Goal: Task Accomplishment & Management: Manage account settings

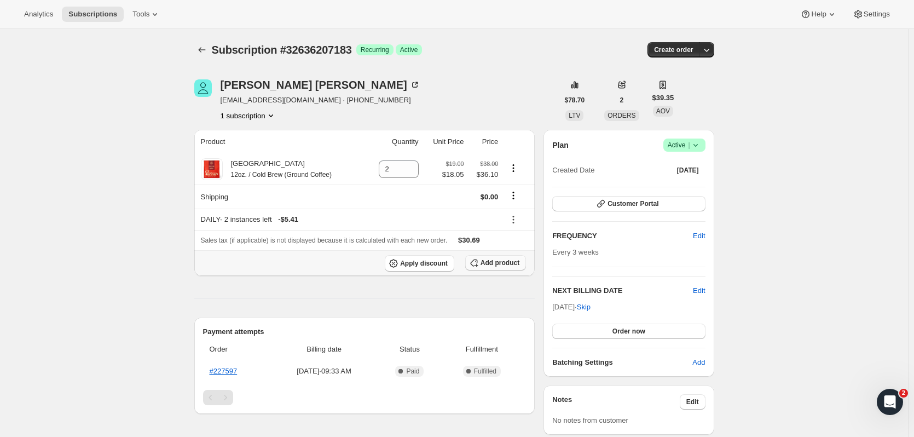
click at [515, 263] on span "Add product" at bounding box center [499, 262] width 39 height 9
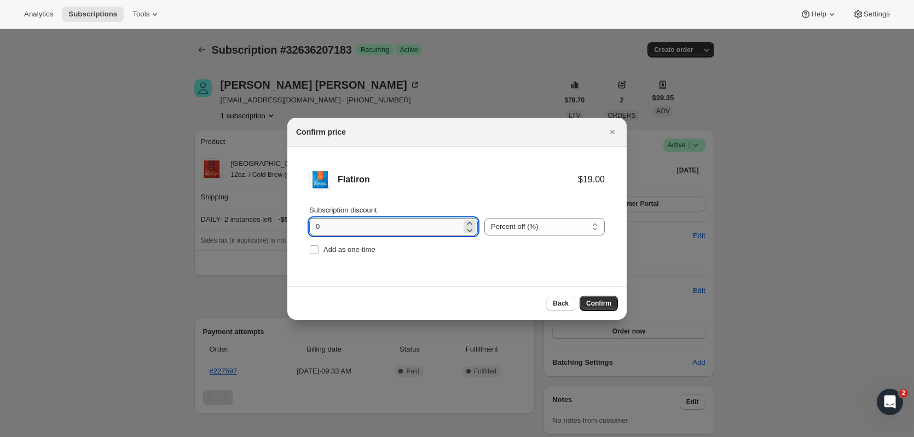
click at [341, 230] on input "0" at bounding box center [385, 227] width 152 height 18
type input "5"
click at [602, 304] on span "Confirm" at bounding box center [598, 303] width 25 height 9
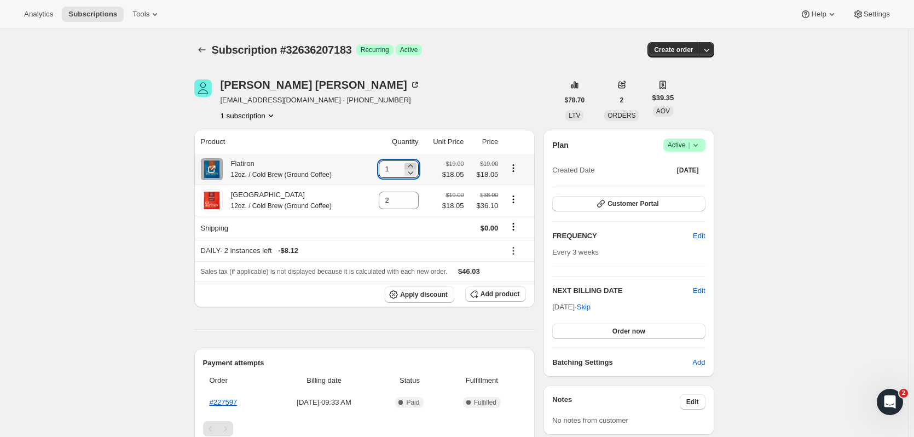
click at [416, 166] on icon at bounding box center [410, 165] width 11 height 11
type input "2"
drag, startPoint x: 131, startPoint y: 144, endPoint x: 110, endPoint y: 170, distance: 33.5
click at [110, 170] on div "Subscription #32636207183. This page is ready Subscription #32636207183 Success…" at bounding box center [454, 406] width 908 height 754
drag, startPoint x: 134, startPoint y: 143, endPoint x: 95, endPoint y: 143, distance: 38.9
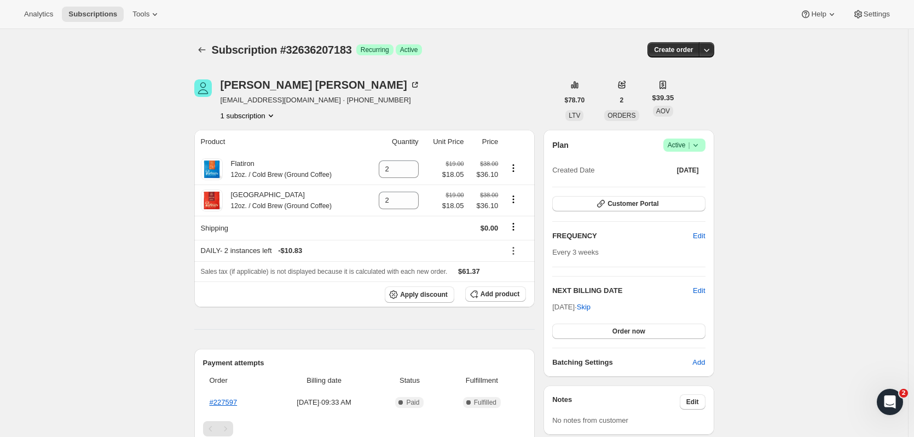
click at [95, 143] on div "Subscription #32636207183. This page is ready Subscription #32636207183 Success…" at bounding box center [454, 406] width 908 height 754
drag, startPoint x: 131, startPoint y: 103, endPoint x: 55, endPoint y: 106, distance: 75.6
click at [55, 106] on div "Subscription #32636207183. This page is ready Subscription #32636207183 Success…" at bounding box center [454, 406] width 908 height 754
click at [517, 201] on icon "Product actions" at bounding box center [513, 199] width 11 height 11
click at [514, 202] on icon "Product actions" at bounding box center [513, 199] width 11 height 11
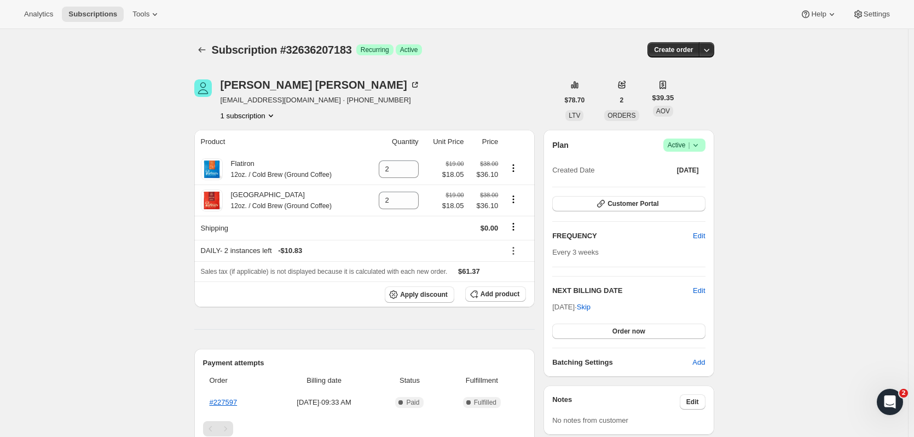
drag, startPoint x: 483, startPoint y: 98, endPoint x: 420, endPoint y: 82, distance: 64.4
click at [420, 82] on div "[PERSON_NAME] [EMAIL_ADDRESS][DOMAIN_NAME] · [PHONE_NUMBER] 1 subscription" at bounding box center [376, 100] width 364 height 42
click at [514, 200] on icon "Product actions" at bounding box center [514, 199] width 2 height 2
click at [522, 200] on button "Product actions" at bounding box center [514, 199] width 18 height 12
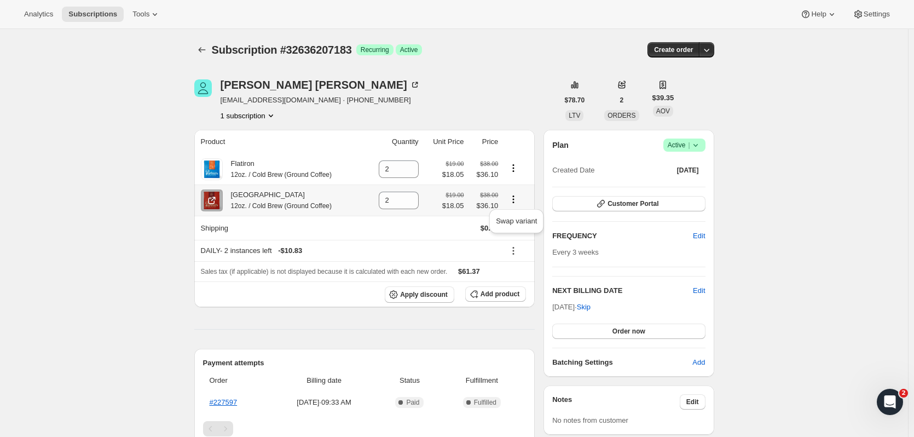
click at [522, 199] on button "Product actions" at bounding box center [514, 199] width 18 height 12
drag, startPoint x: 530, startPoint y: 199, endPoint x: 506, endPoint y: 57, distance: 143.8
click at [506, 57] on div "Subscription #32636207183 Success Recurring Success Active" at bounding box center [370, 49] width 317 height 15
drag, startPoint x: 341, startPoint y: 200, endPoint x: 302, endPoint y: 120, distance: 89.1
click at [302, 120] on div "1 subscription" at bounding box center [321, 115] width 200 height 11
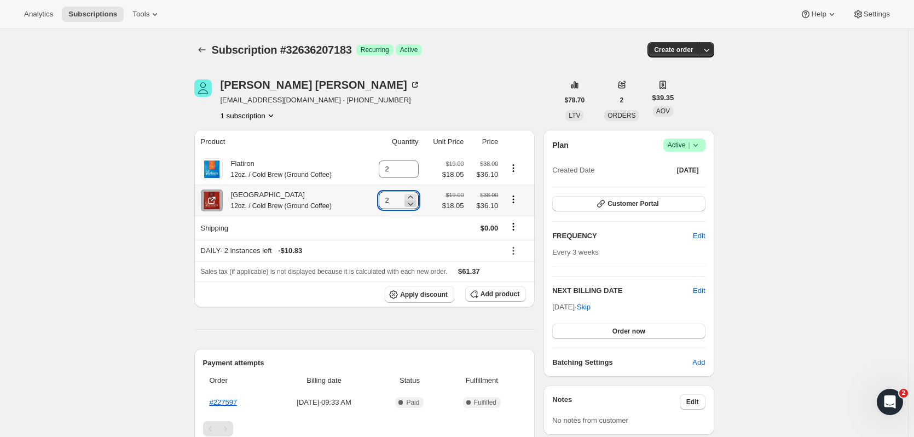
click at [414, 205] on icon at bounding box center [410, 203] width 11 height 11
type input "0"
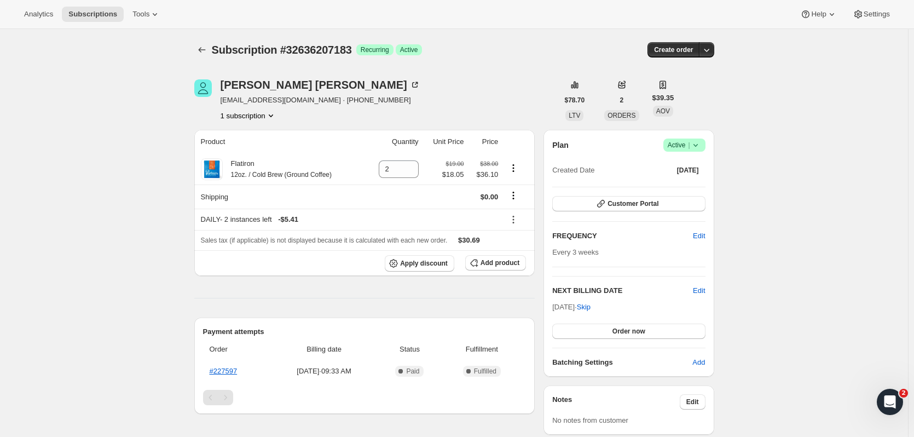
drag, startPoint x: 112, startPoint y: 85, endPoint x: 89, endPoint y: 108, distance: 32.9
click at [89, 108] on div "Subscription #32636207183. This page is ready Subscription #32636207183 Success…" at bounding box center [454, 410] width 908 height 762
drag, startPoint x: 126, startPoint y: 152, endPoint x: 107, endPoint y: 155, distance: 19.3
click at [107, 155] on div "Subscription #32636207183. This page is ready Subscription #32636207183 Success…" at bounding box center [454, 410] width 908 height 762
drag, startPoint x: 62, startPoint y: 223, endPoint x: 32, endPoint y: 116, distance: 110.7
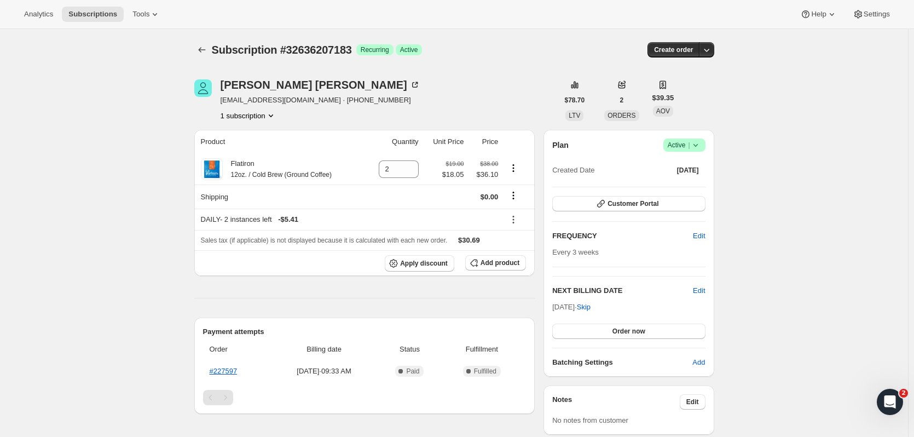
click at [32, 116] on div "Subscription #32636207183. This page is ready Subscription #32636207183 Success…" at bounding box center [454, 410] width 908 height 762
